Goal: Task Accomplishment & Management: Manage account settings

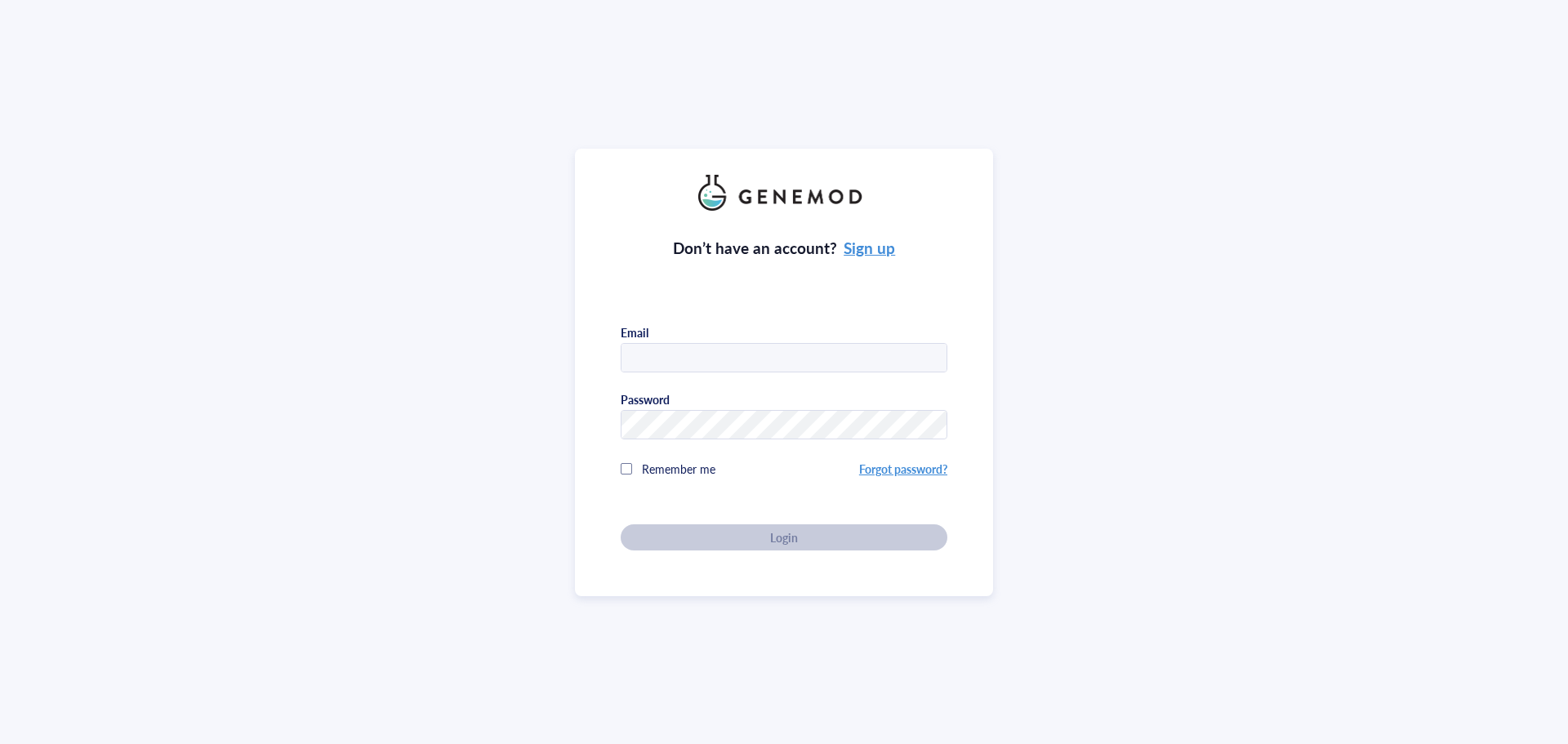
type input "[PERSON_NAME][EMAIL_ADDRESS][DOMAIN_NAME]"
click at [816, 565] on div "Don’t have an account? Sign up Email [PERSON_NAME][EMAIL_ADDRESS][DOMAIN_NAME] …" at bounding box center [784, 372] width 418 height 447
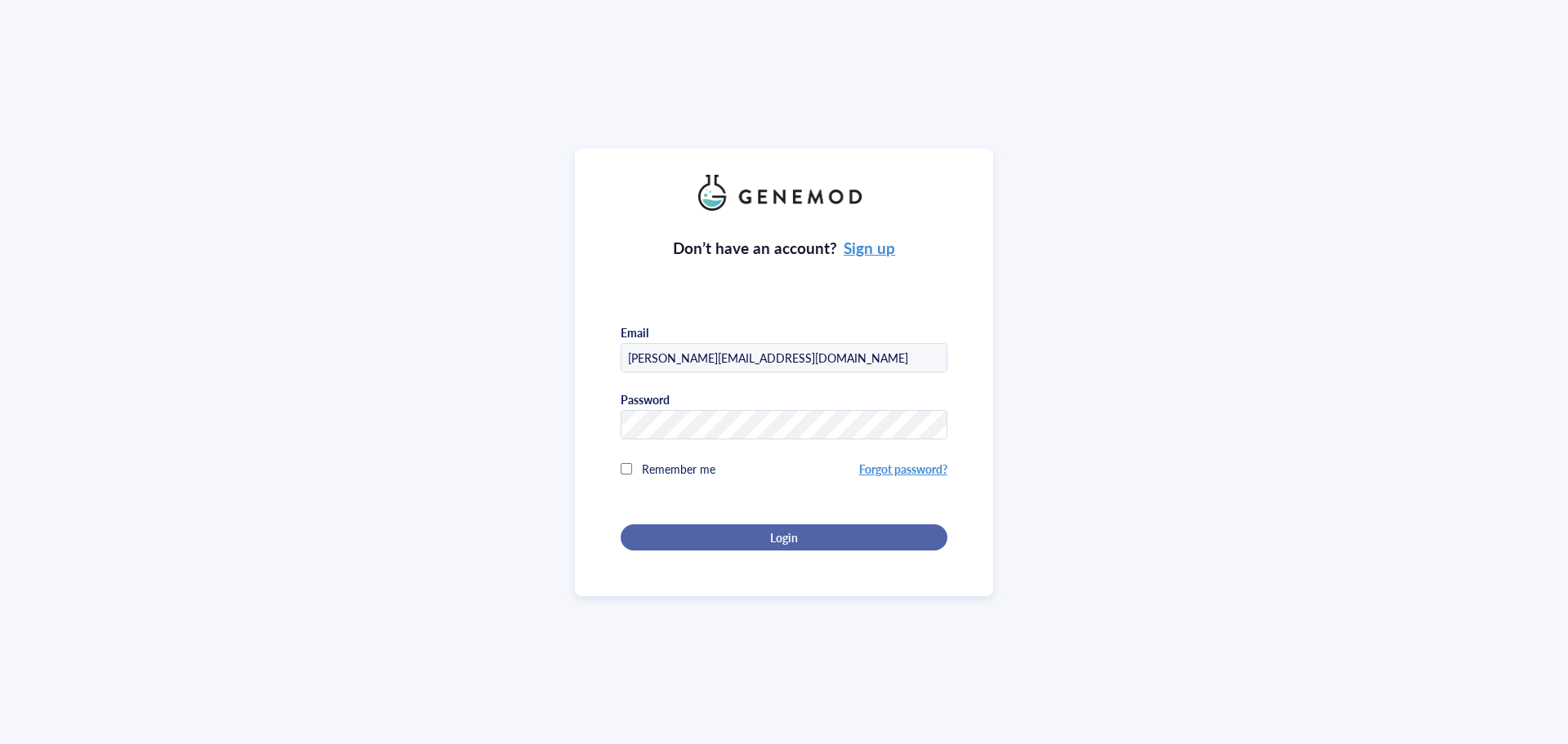
click at [786, 538] on span "Login" at bounding box center [784, 537] width 28 height 14
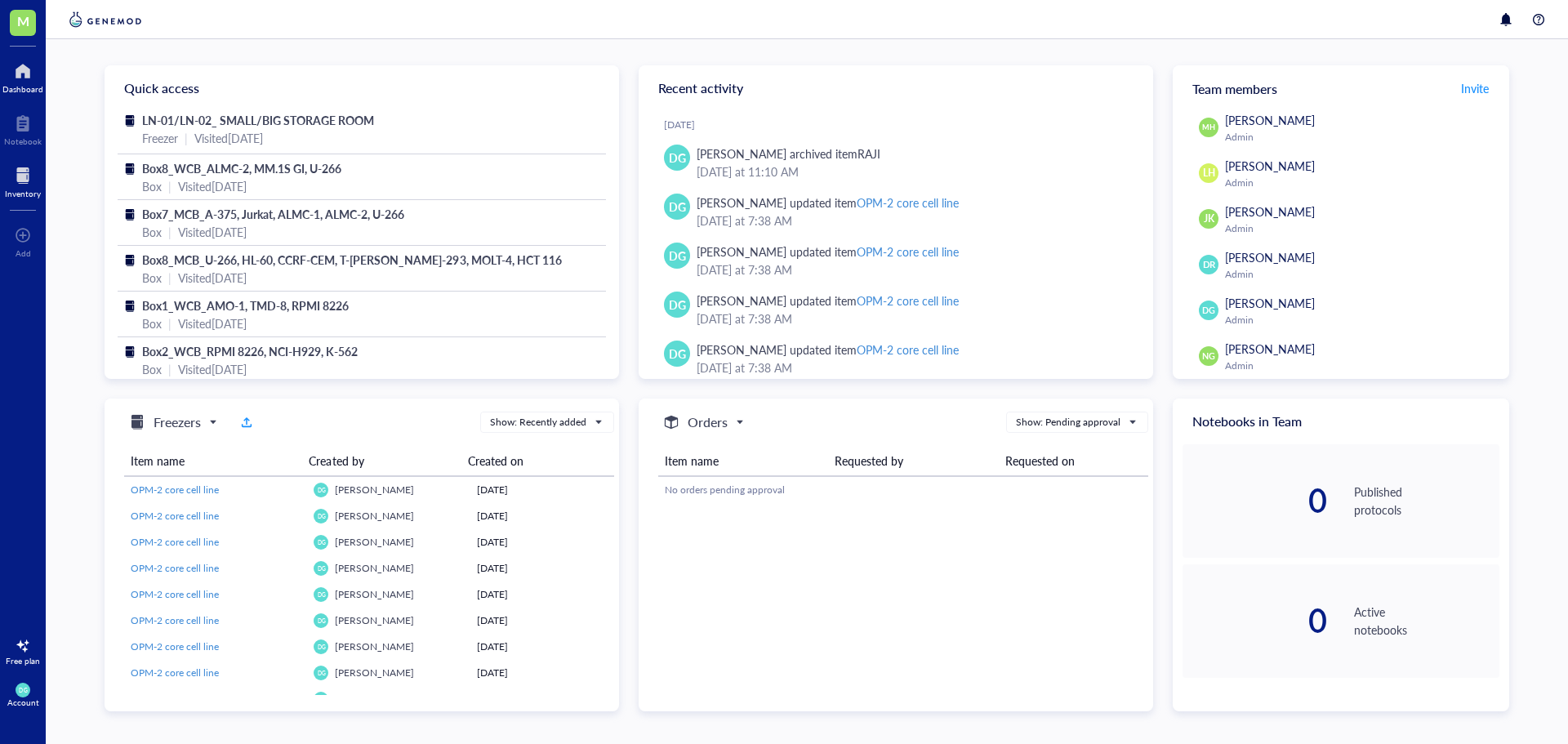
click at [17, 179] on div at bounding box center [23, 175] width 36 height 26
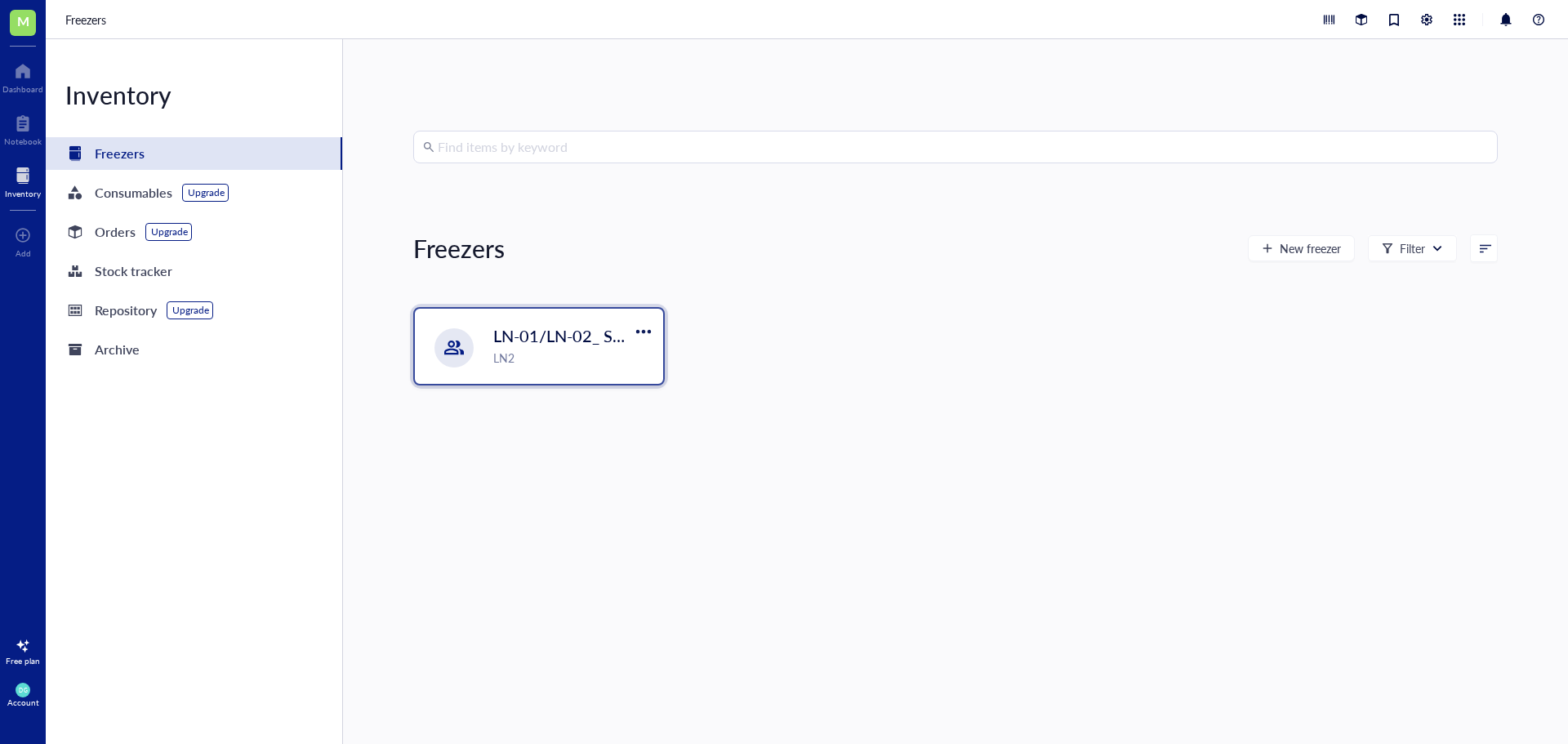
click at [537, 355] on div "LN2" at bounding box center [573, 358] width 160 height 18
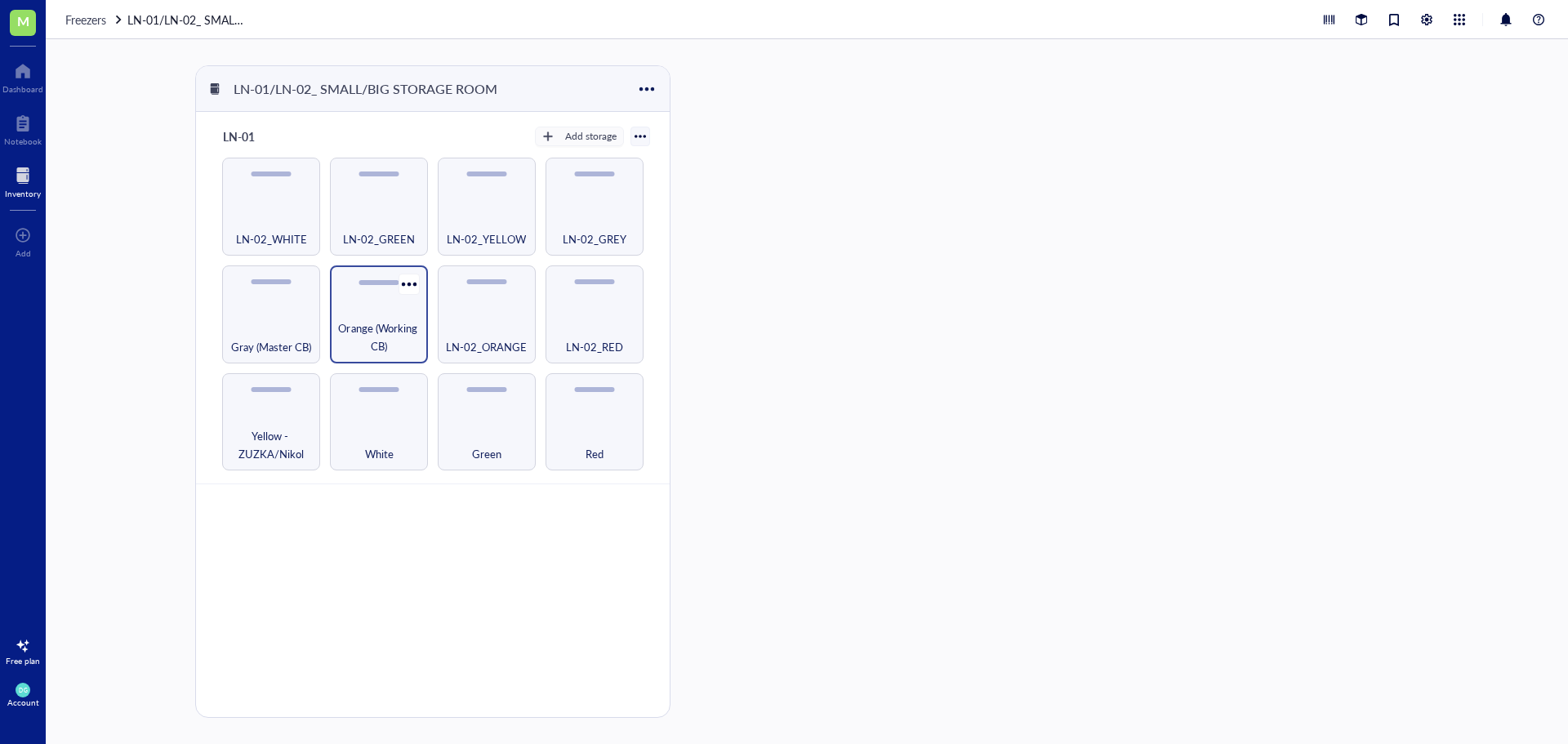
click at [354, 310] on div "Orange (Working CB)" at bounding box center [379, 314] width 98 height 98
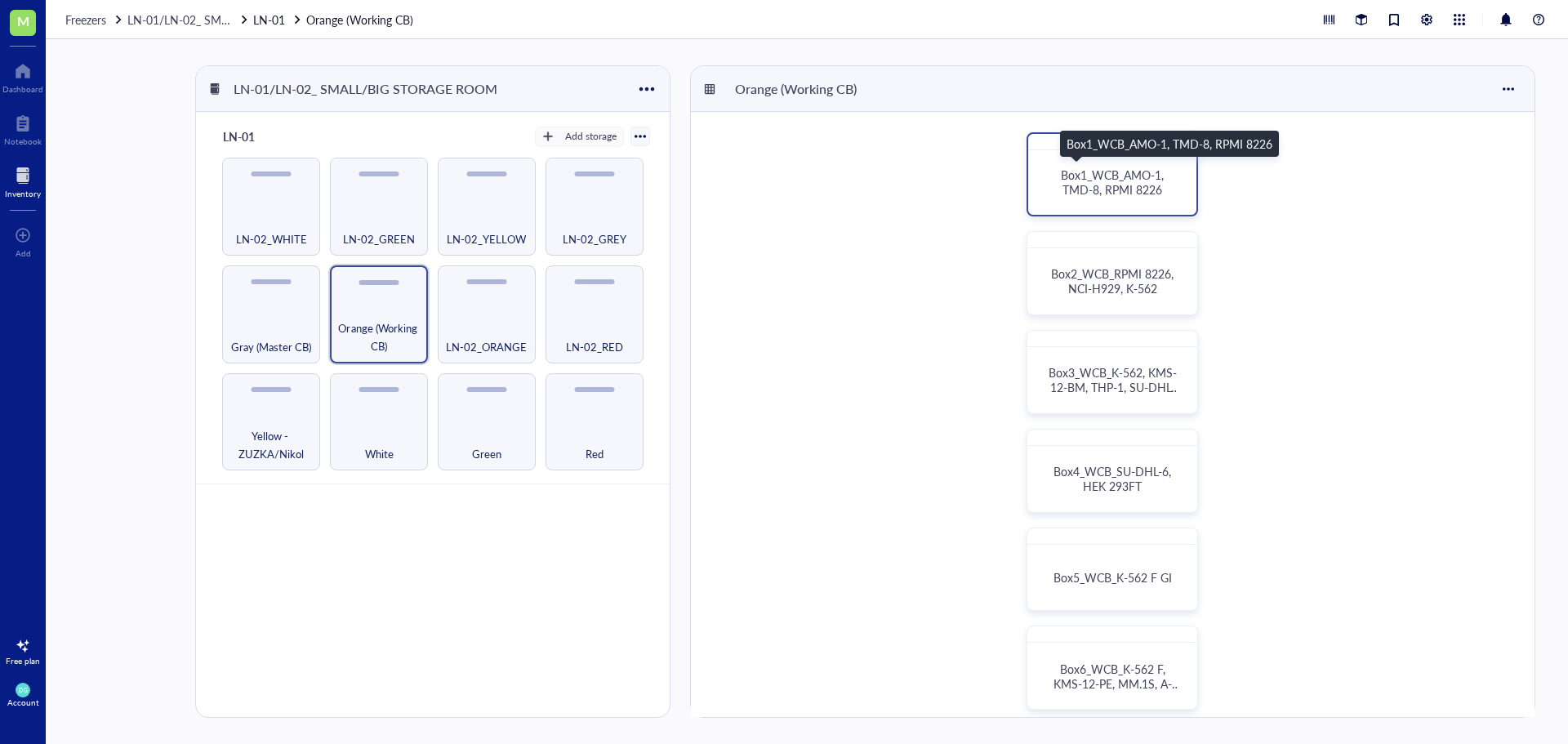
click at [1091, 192] on span "Box1_WCB_AMO-1, TMD-8, RPMI 8226" at bounding box center [1113, 182] width 106 height 31
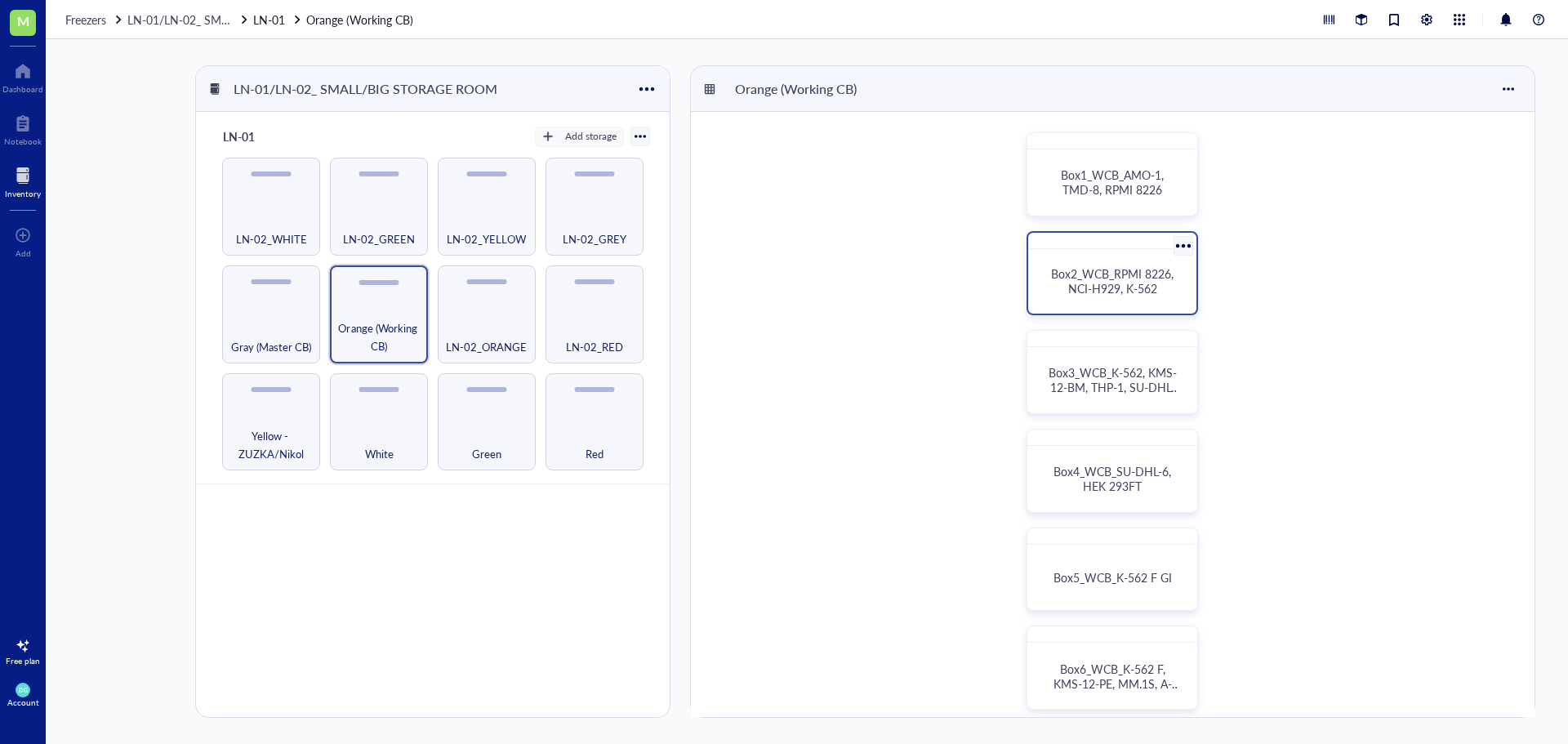
click at [1100, 275] on span "Box2_WCB_RPMI 8226, NCI-H929, K-562" at bounding box center [1113, 280] width 125 height 31
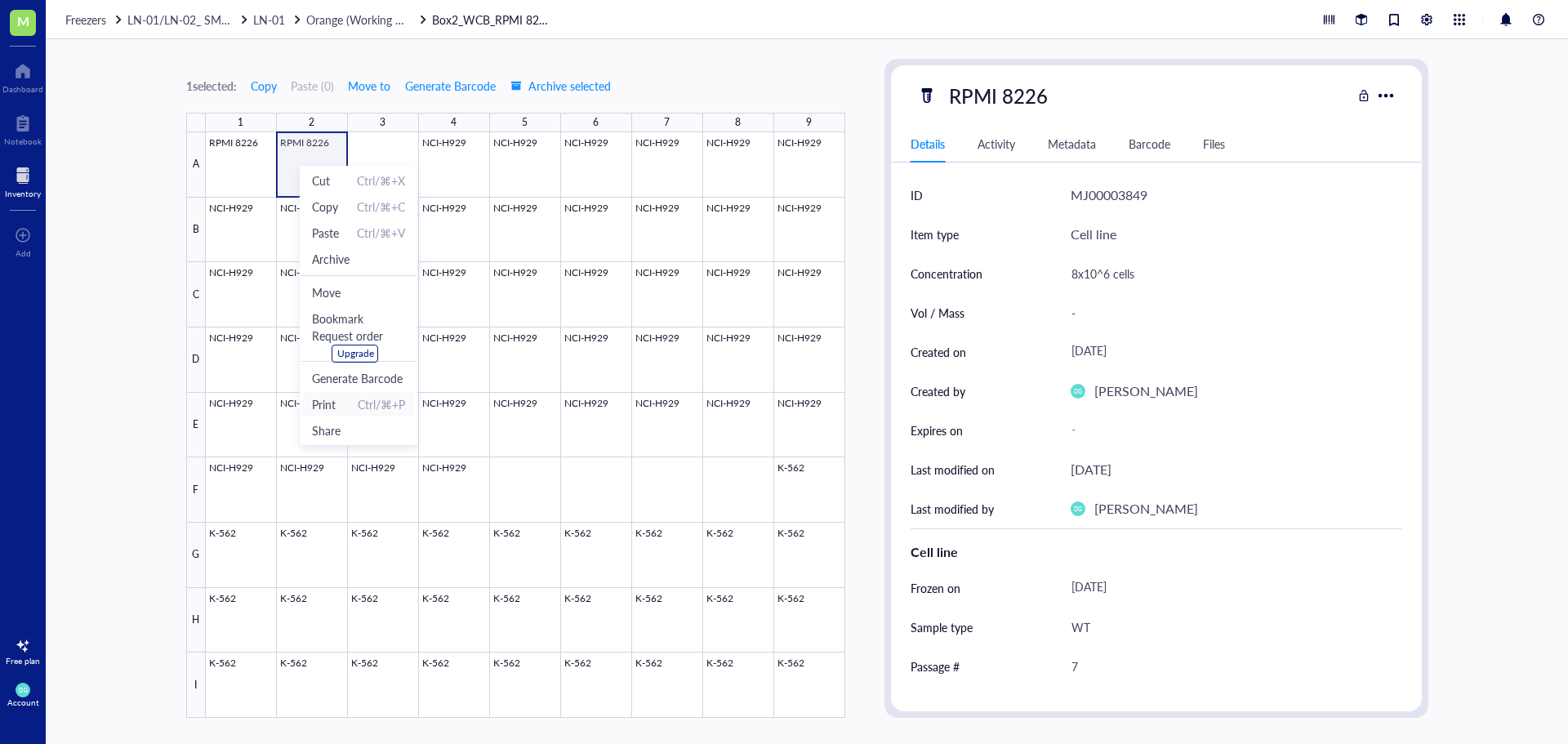
click at [341, 404] on span "Print Ctrl/⌘+P" at bounding box center [358, 404] width 93 height 18
click at [736, 65] on div "1 selected: Copy Paste ( 0 ) Move to Generate Barcode Archive selected 1 2 3 4 …" at bounding box center [516, 388] width 659 height 659
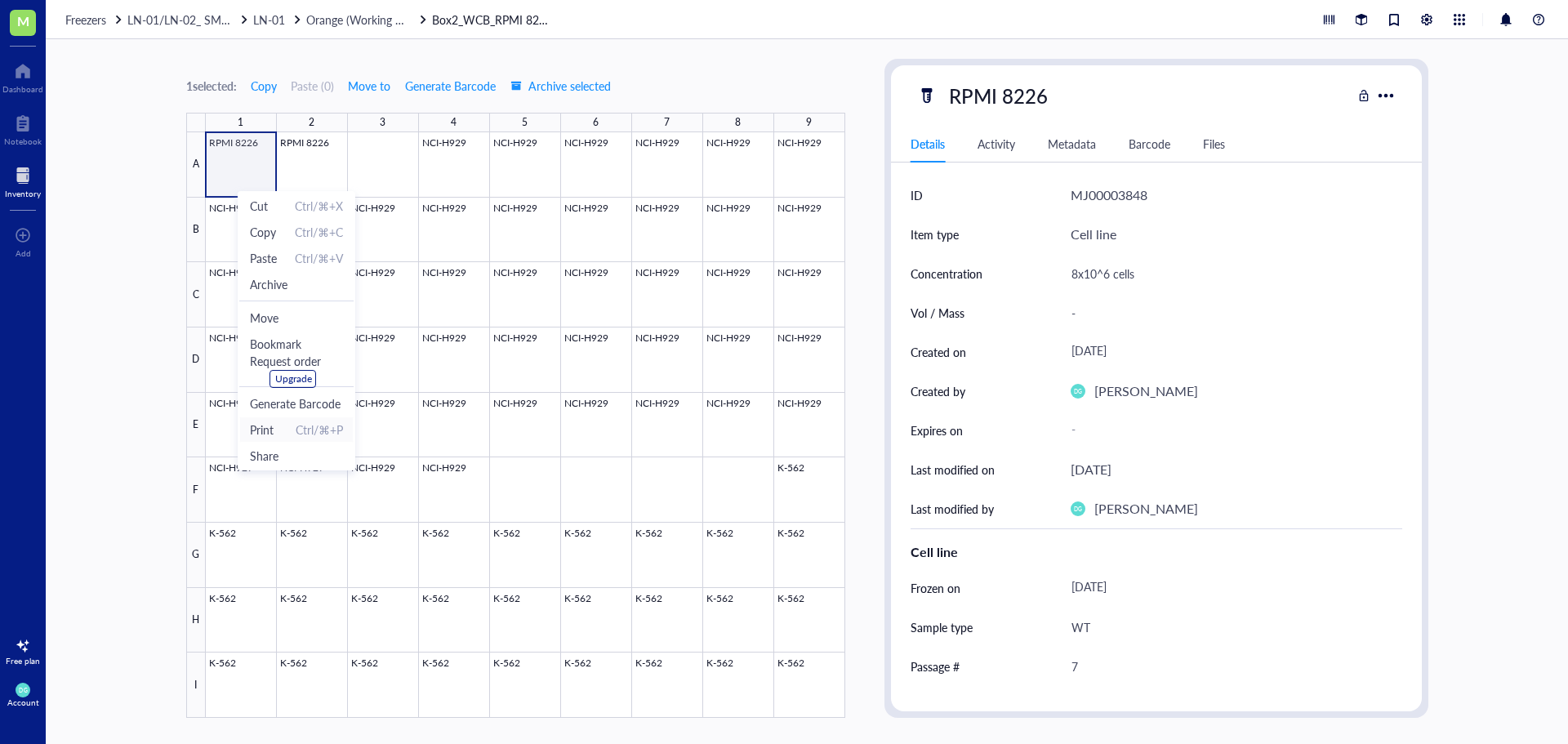
click at [268, 428] on span "Print" at bounding box center [262, 429] width 24 height 18
drag, startPoint x: 1153, startPoint y: 199, endPoint x: 1071, endPoint y: 192, distance: 82.3
click at [1071, 192] on div "MJ00003848" at bounding box center [1236, 195] width 331 height 39
copy div "MJ00003848"
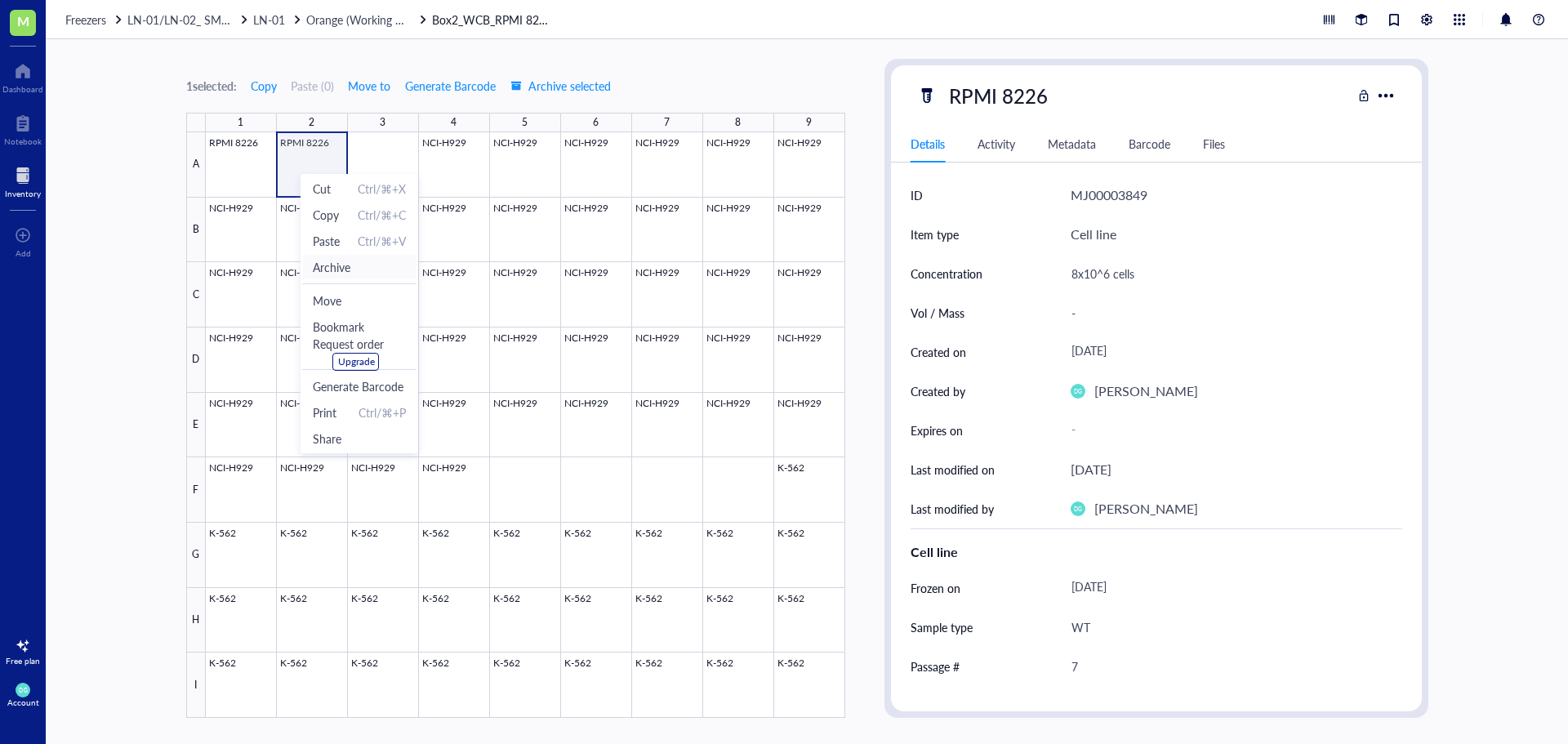
click at [330, 264] on span "Archive" at bounding box center [331, 267] width 37 height 18
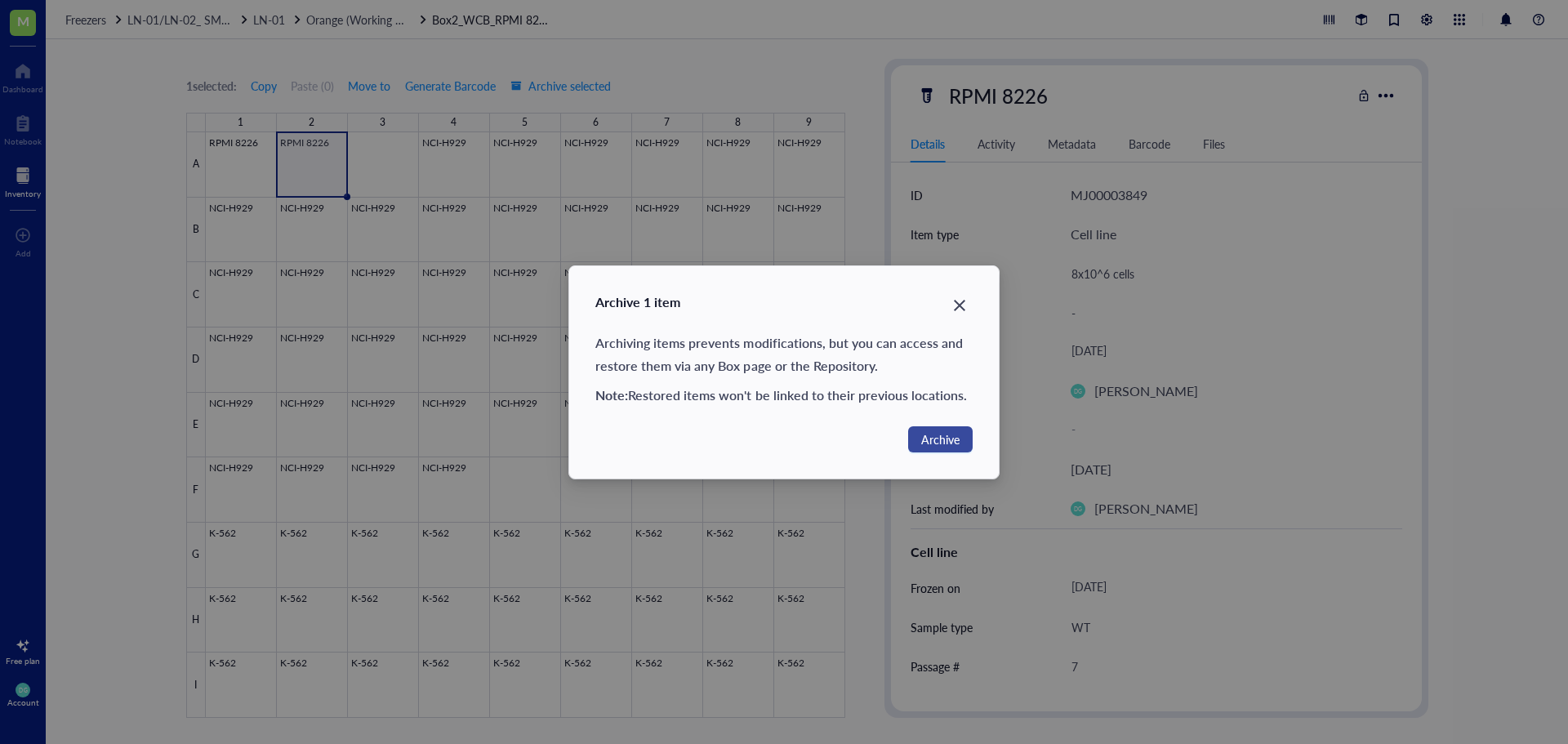
click at [933, 441] on span "Archive" at bounding box center [939, 439] width 38 height 18
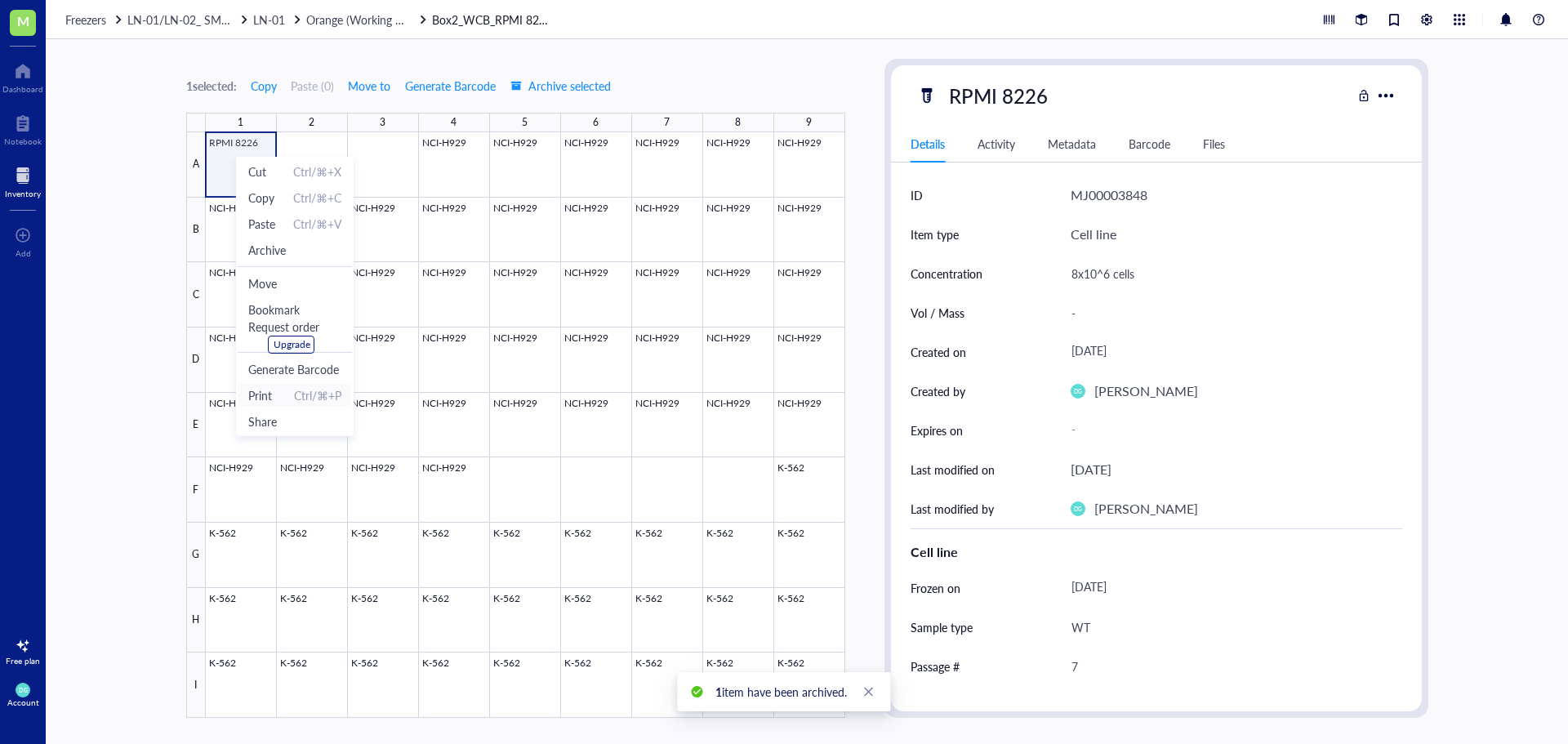
click at [282, 395] on span "Print Ctrl/⌘+P" at bounding box center [295, 395] width 93 height 18
click at [260, 255] on span "Archive" at bounding box center [266, 258] width 37 height 18
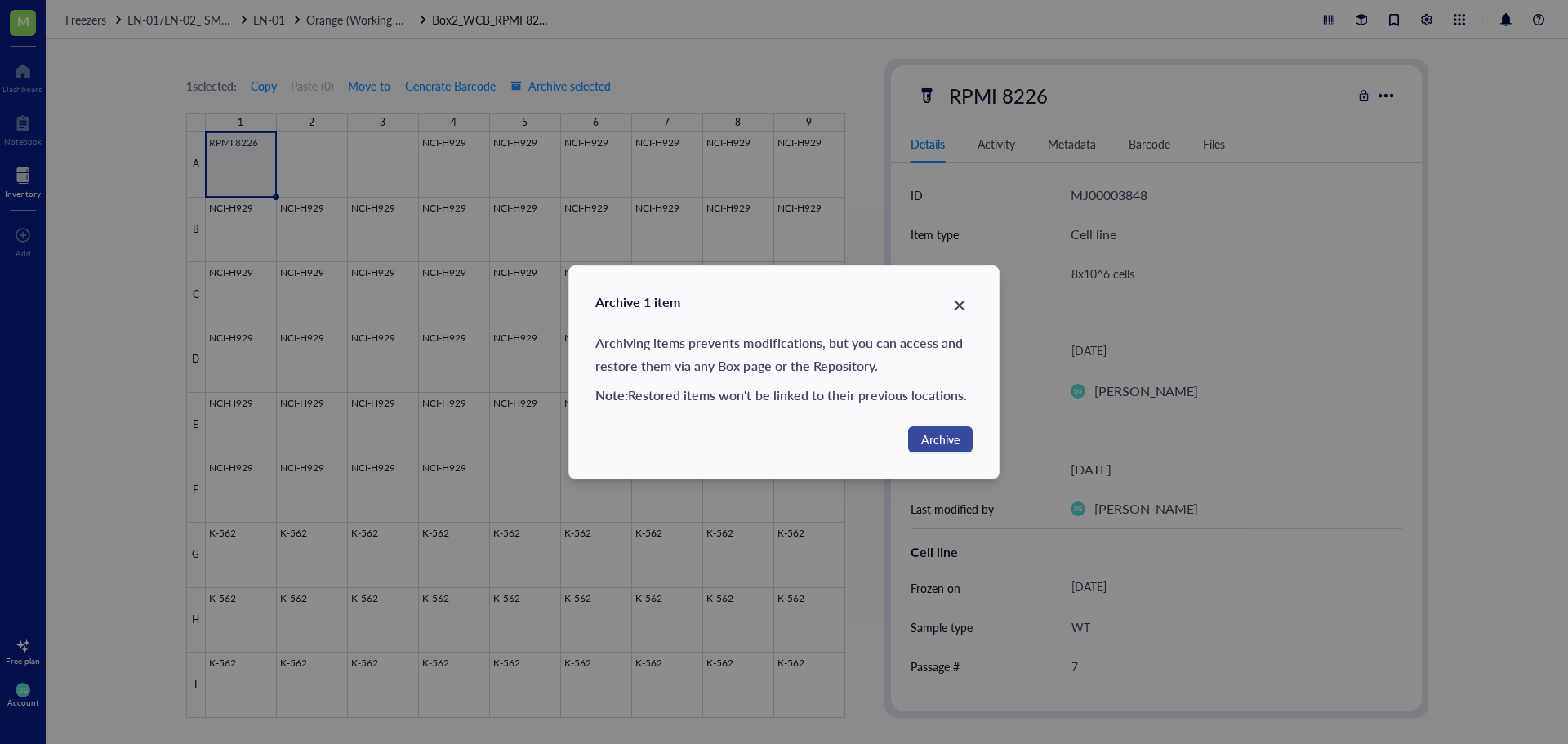
click at [951, 436] on span "Archive" at bounding box center [939, 439] width 38 height 18
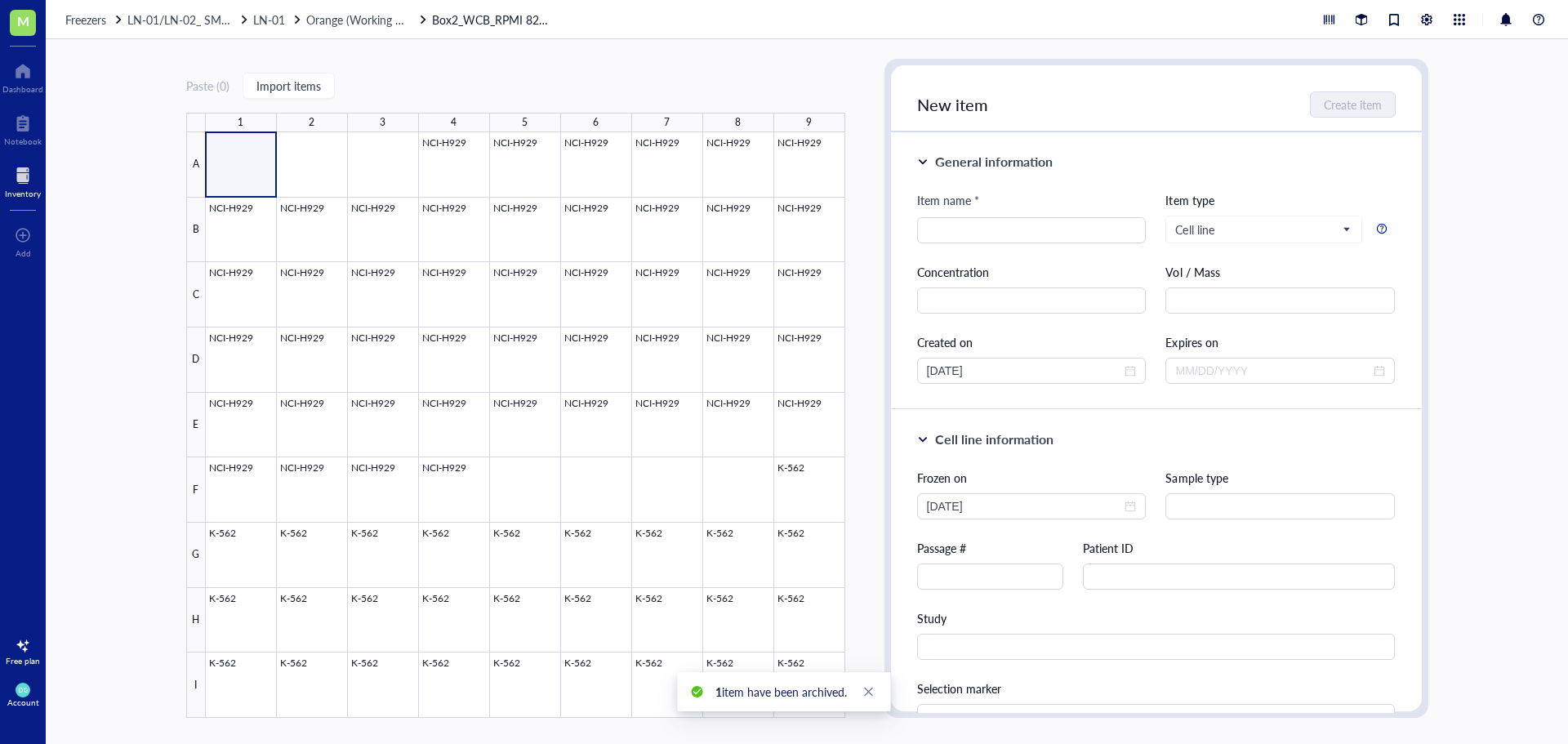
click at [262, 158] on div at bounding box center [525, 425] width 640 height 586
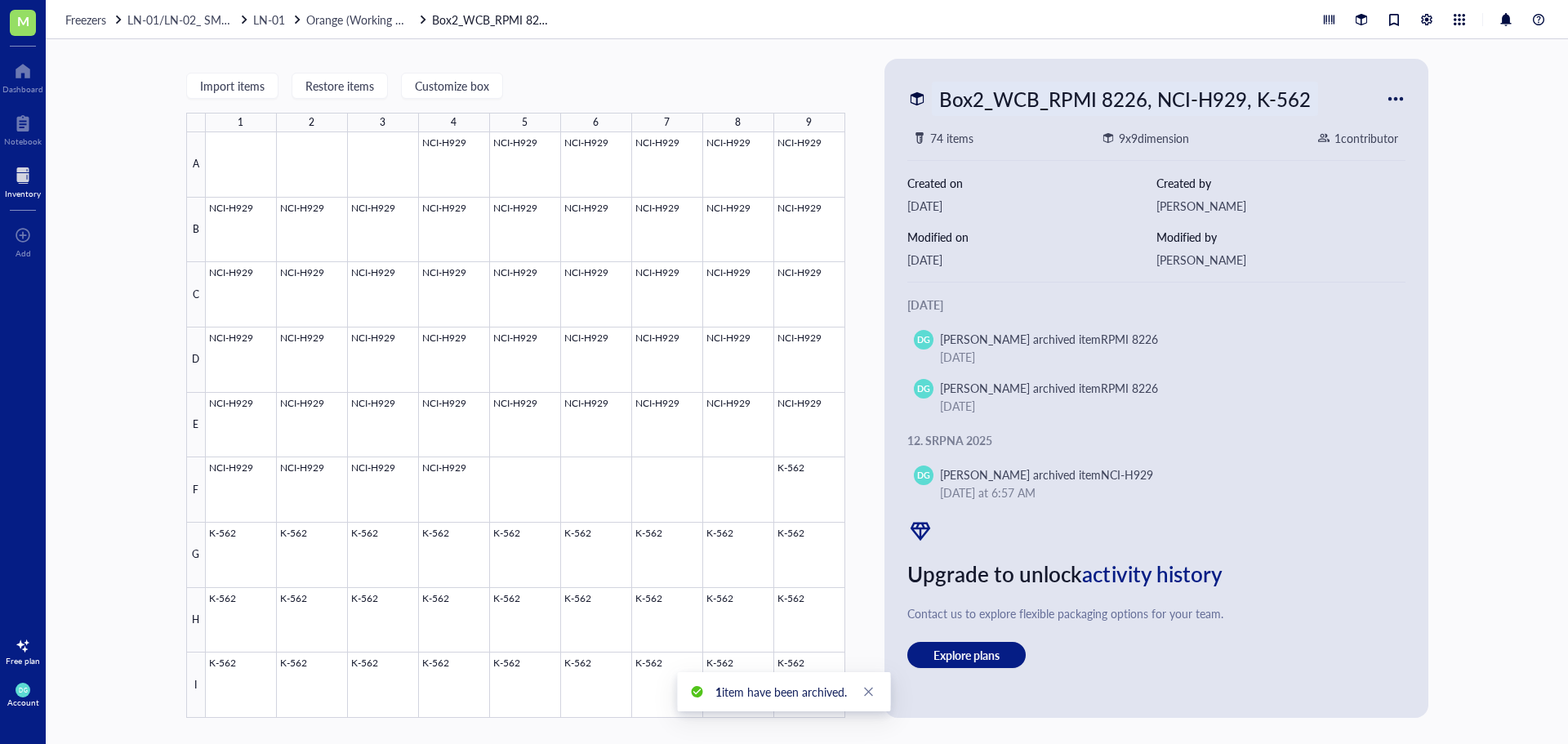
click at [1208, 93] on div "Box2_WCB_RPMI 8226, NCI-H929, K-562" at bounding box center [1125, 98] width 386 height 34
click at [1158, 98] on input "Box2_WCB_RPMI 8226, NCI-H929, K-562" at bounding box center [1144, 98] width 423 height 33
type input "Box2_WCB_NCI-H929, K-562"
click at [1419, 239] on div "Box2_WCB_NCI-H929, K-562 74 items 9 x 9 dimension 1 contributor Created on [DAT…" at bounding box center [1156, 388] width 531 height 646
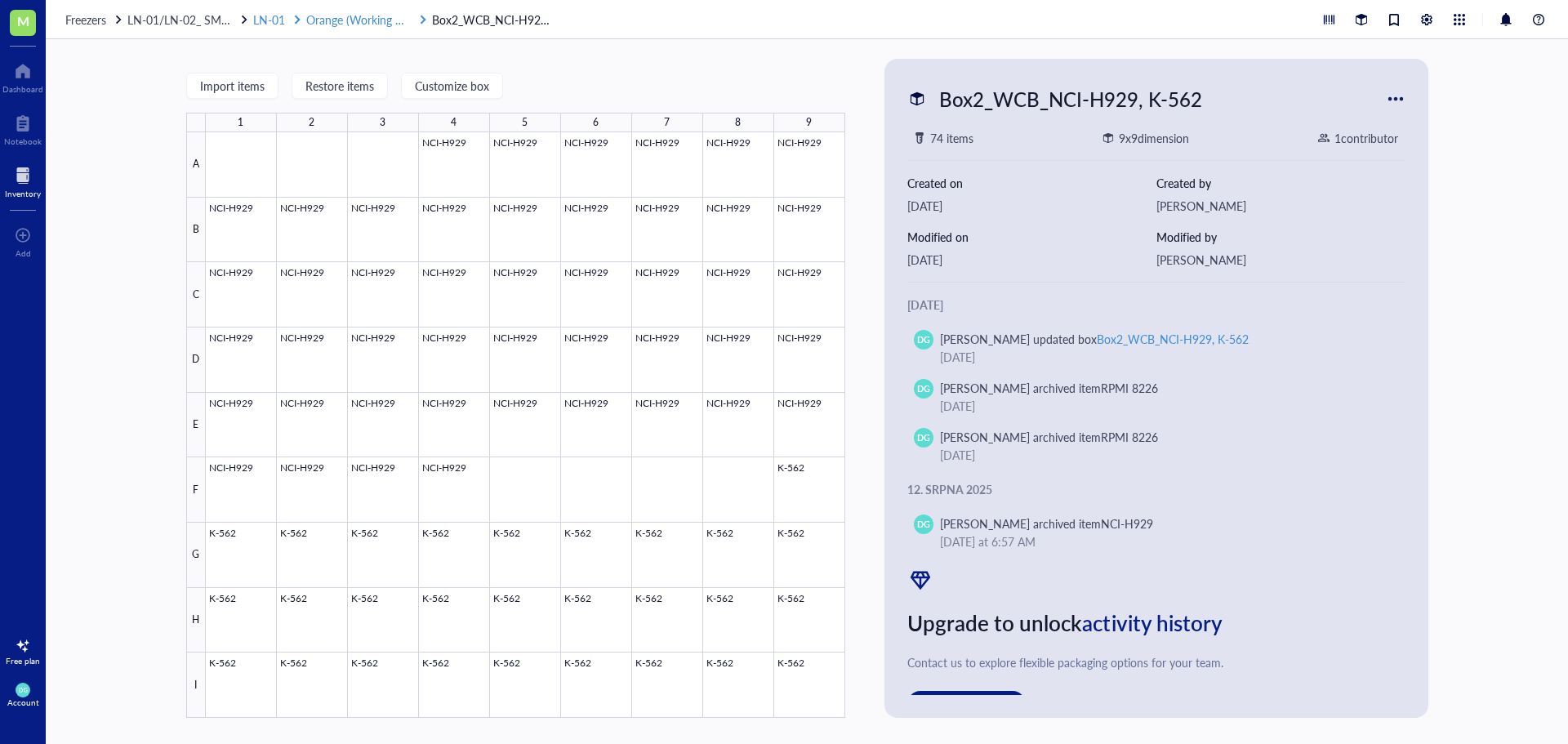
click at [352, 19] on span "Orange (Working CB)" at bounding box center [359, 19] width 107 height 16
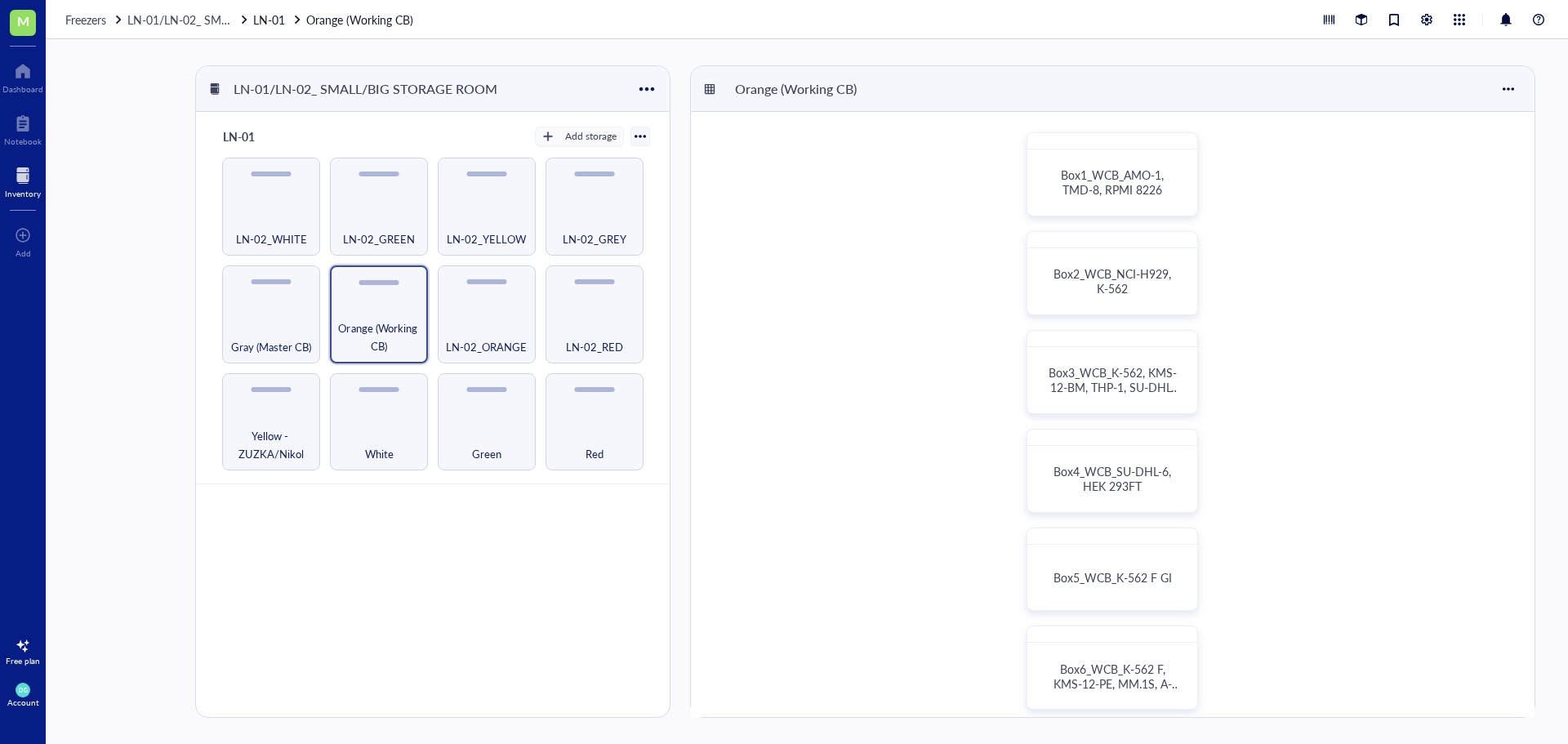
click at [1346, 234] on div "Box1_WCB_AMO-1, TMD-8, RPMI 8226 Box2_WCB_NCI-H929, K-562 Box3_WCB_K-562, KMS-1…" at bounding box center [1112, 619] width 844 height 1013
